Goal: Obtain resource: Obtain resource

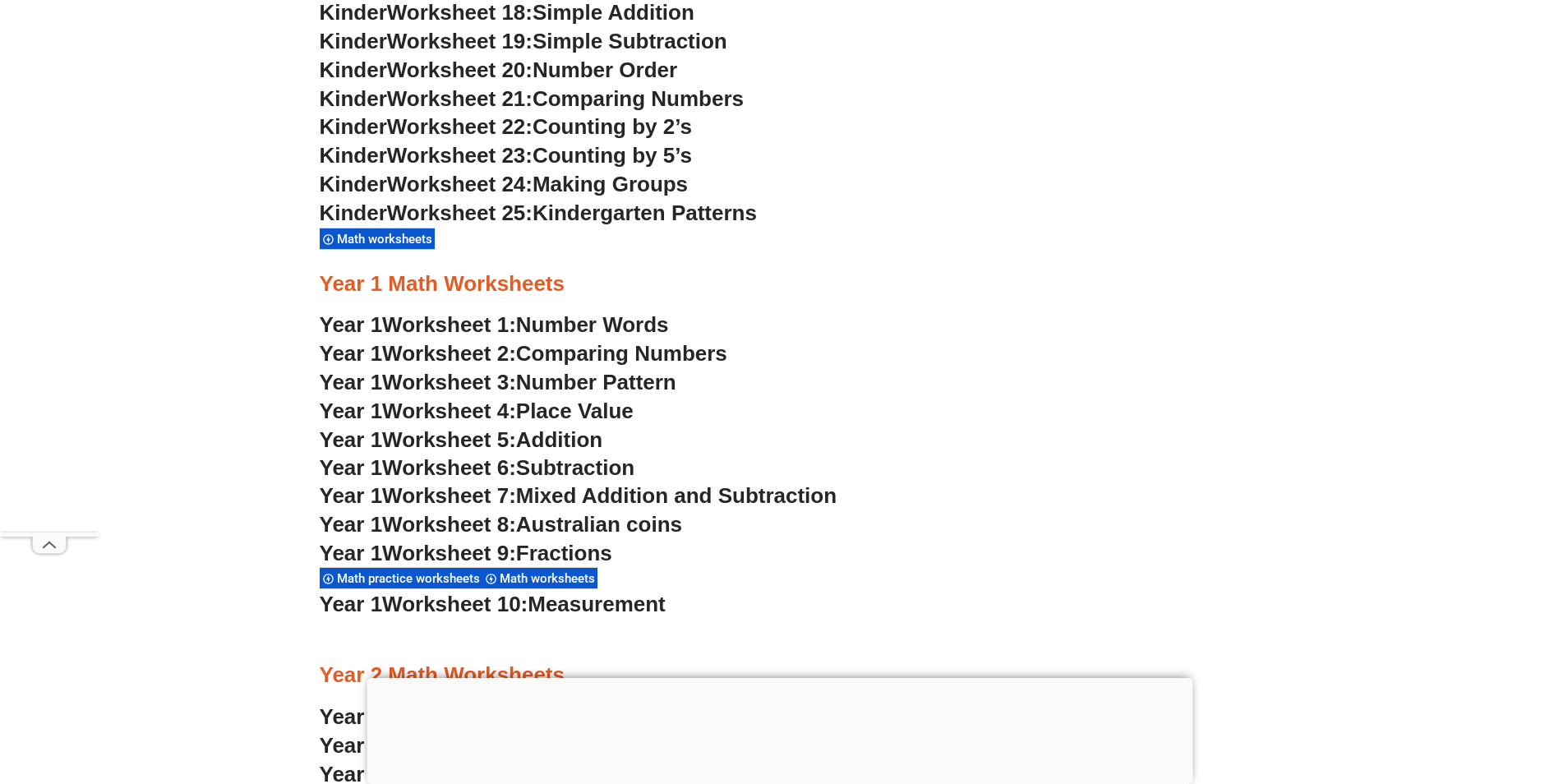
scroll to position [1479, 0]
click at [551, 360] on span "Comparing Numbers" at bounding box center [621, 354] width 211 height 25
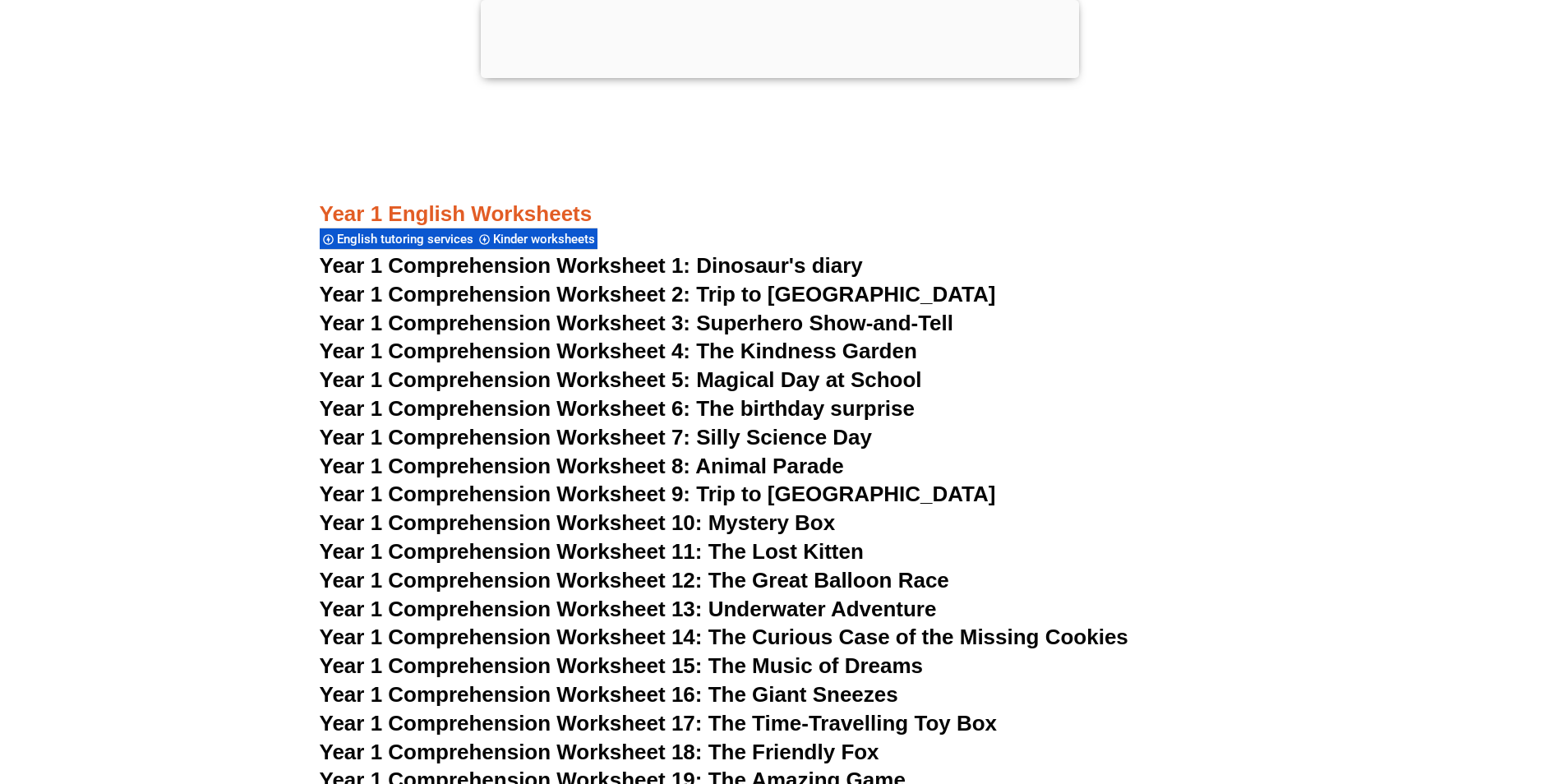
scroll to position [2053, 0]
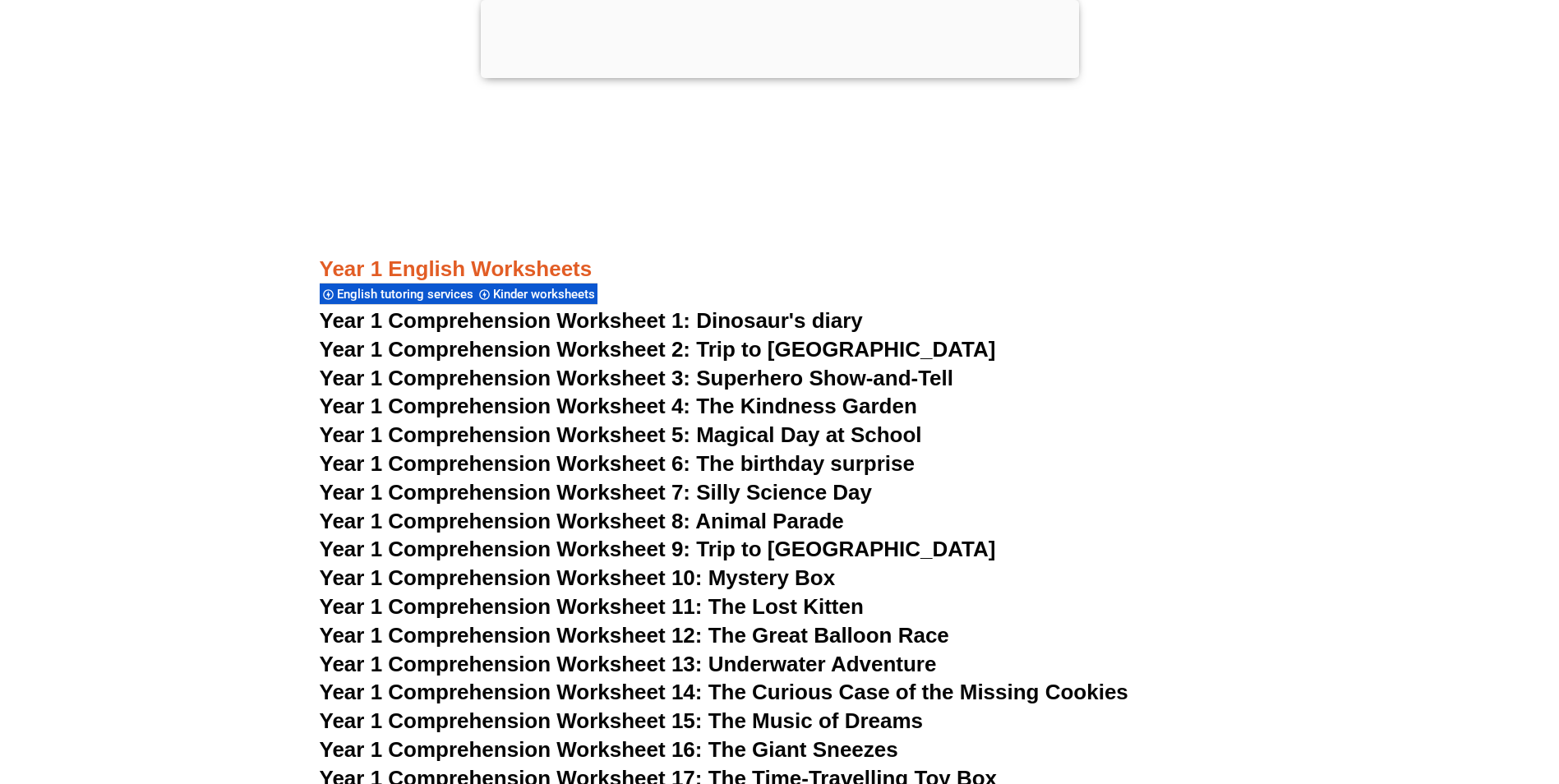
click at [820, 554] on span "Year 1 Comprehension Worksheet 9: Trip to [GEOGRAPHIC_DATA]" at bounding box center [658, 549] width 676 height 25
click at [822, 351] on span "Year 1 Comprehension Worksheet 2: Trip to [GEOGRAPHIC_DATA]" at bounding box center [658, 349] width 676 height 25
